Goal: Task Accomplishment & Management: Use online tool/utility

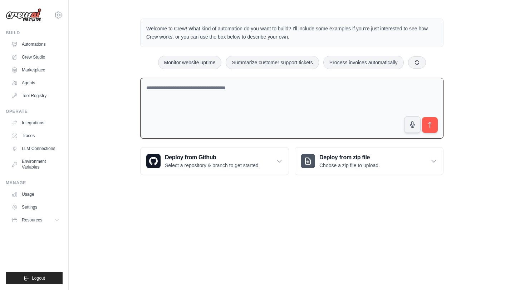
click at [142, 111] on textarea at bounding box center [291, 108] width 303 height 61
click at [416, 125] on button "button" at bounding box center [412, 124] width 17 height 17
click at [44, 92] on link "Tool Registry" at bounding box center [36, 95] width 54 height 11
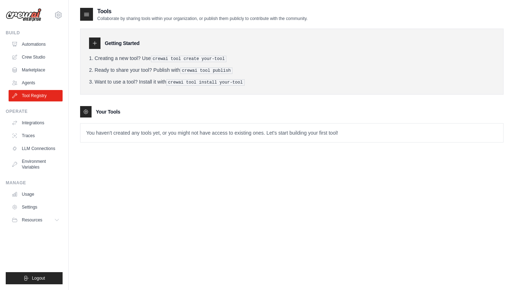
click at [44, 92] on link "Tool Registry" at bounding box center [36, 95] width 54 height 11
click at [30, 79] on link "Agents" at bounding box center [36, 82] width 54 height 11
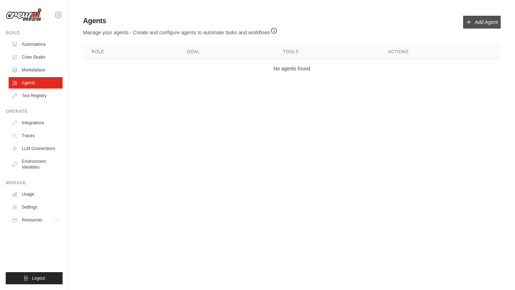
click at [471, 24] on icon at bounding box center [469, 22] width 6 height 6
click at [466, 23] on icon at bounding box center [469, 22] width 6 height 6
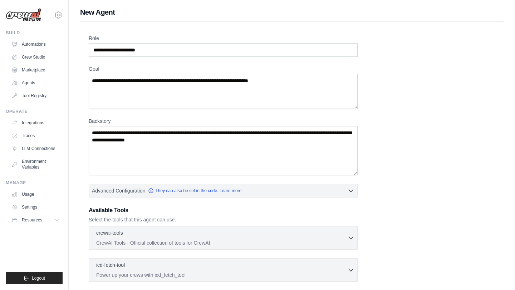
scroll to position [93, 0]
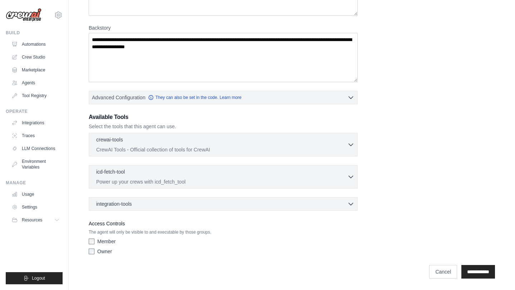
click at [104, 241] on label "Member" at bounding box center [106, 241] width 18 height 7
click at [104, 249] on label "Owner" at bounding box center [104, 251] width 15 height 7
click at [473, 273] on input "**********" at bounding box center [478, 272] width 34 height 14
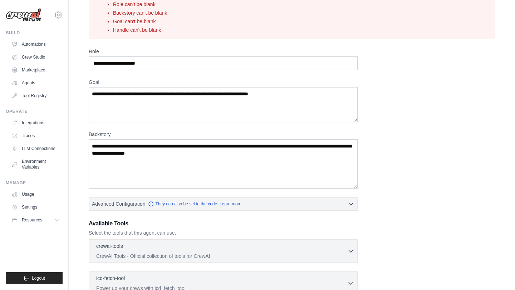
scroll to position [0, 0]
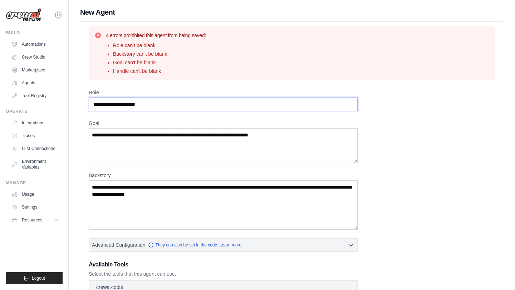
click at [193, 102] on input "Role" at bounding box center [223, 105] width 269 height 14
click at [193, 107] on input "Role" at bounding box center [223, 105] width 269 height 14
type input "*"
drag, startPoint x: 169, startPoint y: 106, endPoint x: 102, endPoint y: 101, distance: 67.4
click at [102, 101] on input "Role" at bounding box center [223, 105] width 269 height 14
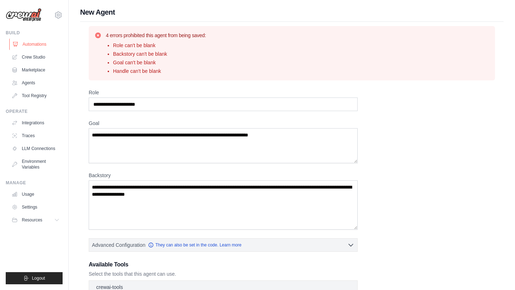
click at [47, 46] on link "Automations" at bounding box center [36, 44] width 54 height 11
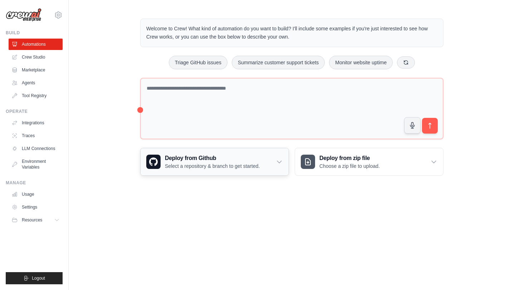
click at [255, 166] on p "Select a repository & branch to get started." at bounding box center [212, 166] width 95 height 7
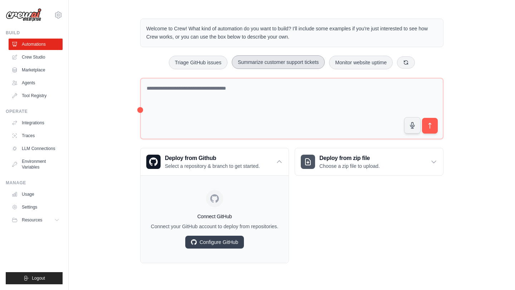
drag, startPoint x: 217, startPoint y: 65, endPoint x: 258, endPoint y: 66, distance: 40.1
click at [258, 67] on div "Triage GitHub issues Summarize customer support tickets Monitor website uptime" at bounding box center [291, 63] width 303 height 14
click at [258, 66] on button "Summarize customer support tickets" at bounding box center [278, 62] width 93 height 14
drag, startPoint x: 196, startPoint y: 56, endPoint x: 325, endPoint y: 145, distance: 156.1
click at [325, 145] on div "Welcome to Crew! What kind of automation do you want to build? I'll include som…" at bounding box center [292, 141] width 320 height 268
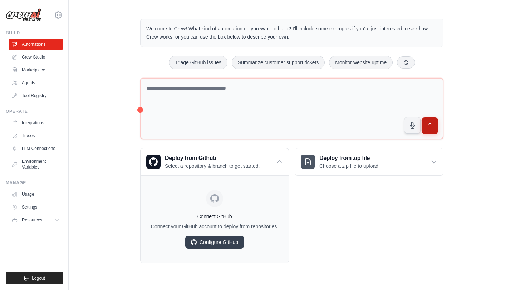
click at [427, 131] on button "submit" at bounding box center [430, 126] width 16 height 16
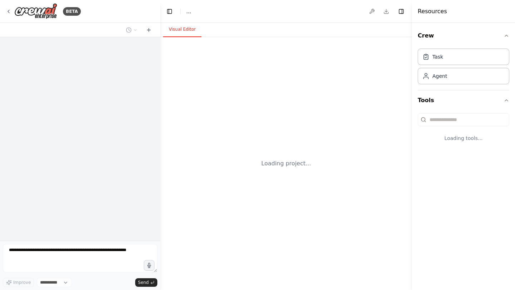
select select "****"
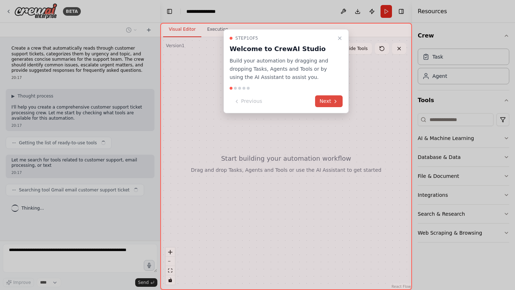
click at [333, 100] on icon at bounding box center [336, 102] width 6 height 6
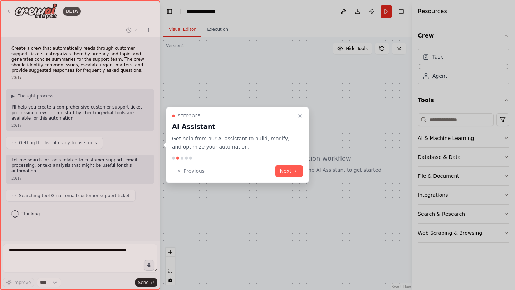
click at [292, 180] on div "Step 2 of 5 AI Assistant Get help from our AI assistant to build, modify, and o…" at bounding box center [237, 145] width 143 height 76
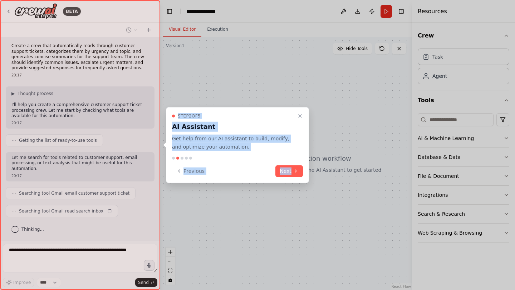
drag, startPoint x: 292, startPoint y: 180, endPoint x: 296, endPoint y: 194, distance: 14.9
click at [296, 195] on div "**********" at bounding box center [257, 145] width 515 height 290
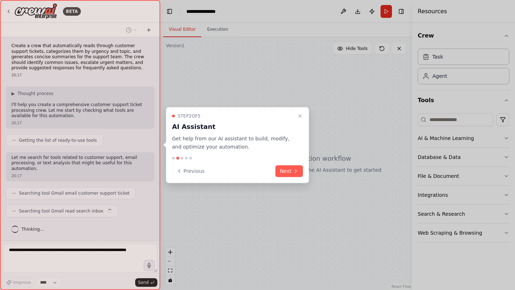
click at [178, 157] on div at bounding box center [177, 158] width 3 height 3
click at [186, 164] on div "Step 2 of 5 AI Assistant Get help from our AI assistant to build, modify, and o…" at bounding box center [237, 145] width 143 height 76
click at [190, 172] on button "Previous" at bounding box center [190, 171] width 37 height 12
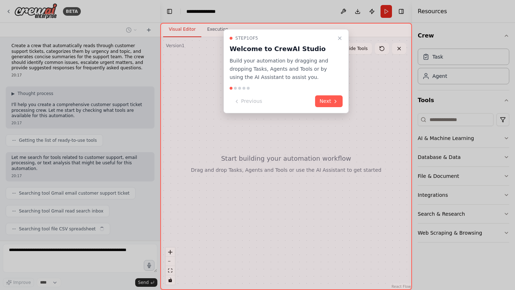
scroll to position [20, 0]
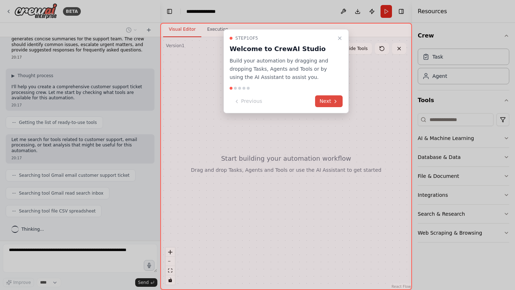
click at [328, 102] on button "Next" at bounding box center [329, 102] width 28 height 12
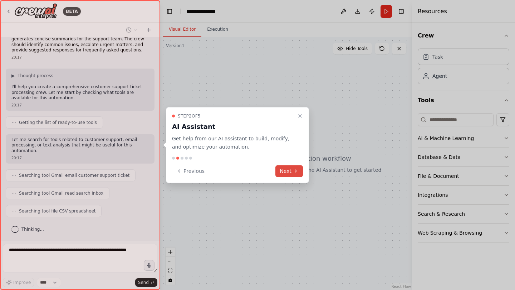
click at [297, 169] on icon at bounding box center [296, 171] width 6 height 6
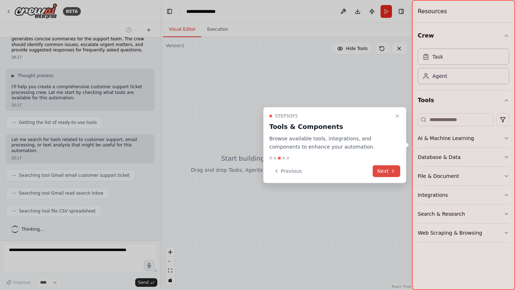
click at [382, 173] on button "Next" at bounding box center [387, 171] width 28 height 12
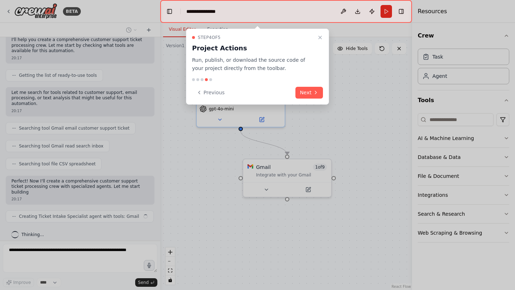
scroll to position [73, 0]
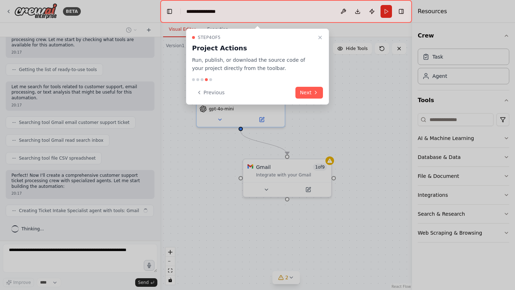
click at [311, 101] on div "Step 4 of 5 Project Actions Run, publish, or download the source code of your p…" at bounding box center [257, 67] width 143 height 76
click at [312, 87] on button "Next" at bounding box center [309, 93] width 28 height 12
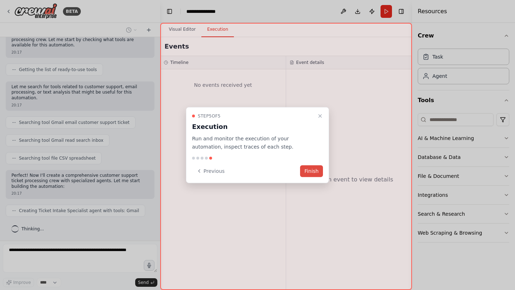
click at [312, 172] on button "Finish" at bounding box center [311, 171] width 23 height 12
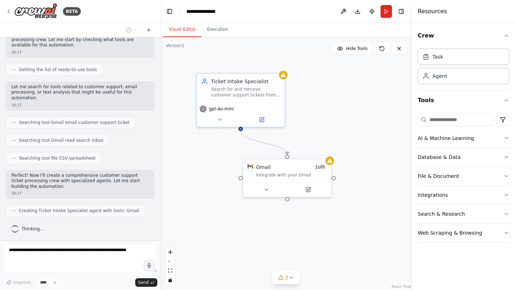
scroll to position [91, 0]
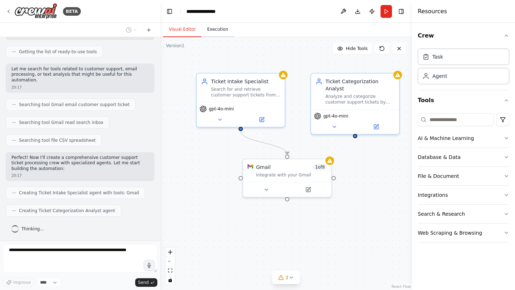
click at [229, 34] on button "Execution" at bounding box center [217, 29] width 33 height 15
click at [184, 33] on button "Visual Editor" at bounding box center [182, 29] width 38 height 15
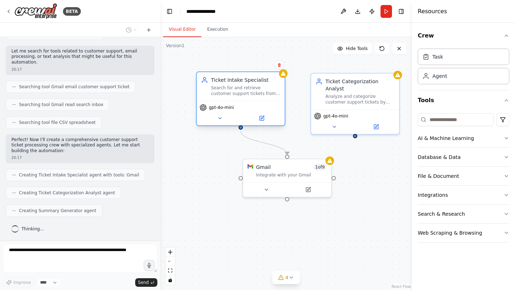
click at [284, 78] on div "Ticket Intake Specialist Search for and retrieve customer support tickets from …" at bounding box center [240, 99] width 89 height 55
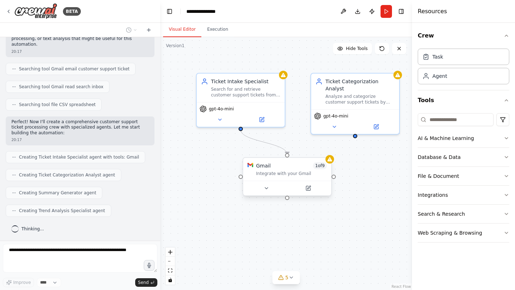
scroll to position [145, 0]
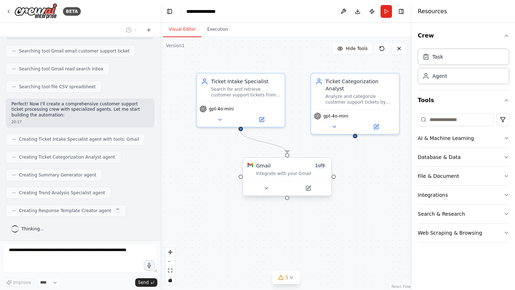
click at [288, 176] on div "Integrate with your Gmail" at bounding box center [291, 174] width 71 height 6
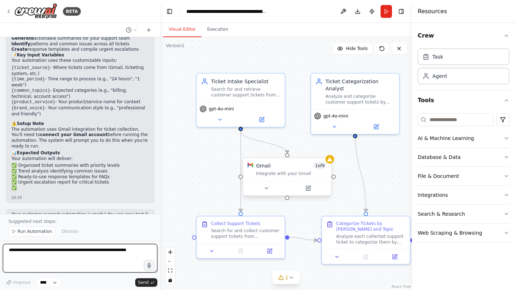
scroll to position [736, 0]
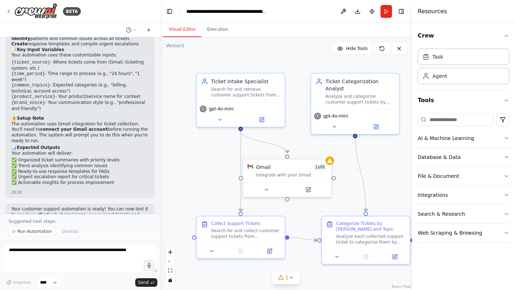
click at [312, 146] on div ".deletable-edge-delete-btn { width: 20px; height: 20px; border: 0px solid #ffff…" at bounding box center [286, 163] width 252 height 253
click at [445, 131] on button "AI & Machine Learning" at bounding box center [464, 138] width 92 height 19
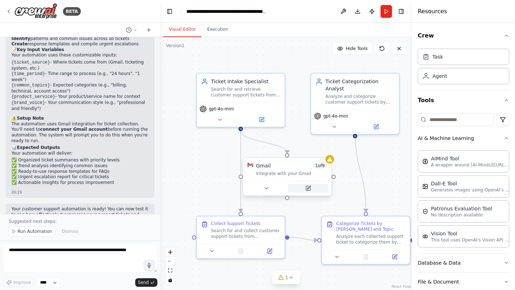
click at [307, 192] on button at bounding box center [308, 188] width 40 height 9
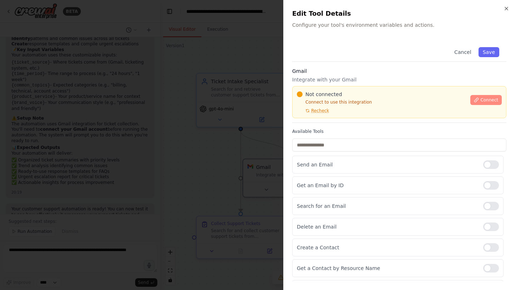
click at [487, 98] on span "Connect" at bounding box center [489, 100] width 18 height 6
click at [489, 104] on button "Connect" at bounding box center [485, 100] width 31 height 10
click at [350, 83] on p "Integrate with your Gmail" at bounding box center [399, 79] width 214 height 7
click at [347, 88] on div "Not connected Connect to use this integration Recheck Connect" at bounding box center [399, 102] width 214 height 32
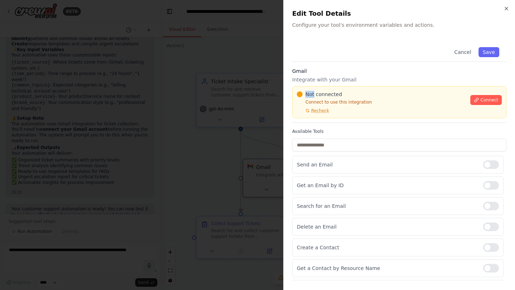
click at [347, 88] on div "Not connected Connect to use this integration Recheck Connect" at bounding box center [399, 102] width 214 height 32
